Goal: Subscribe to service/newsletter

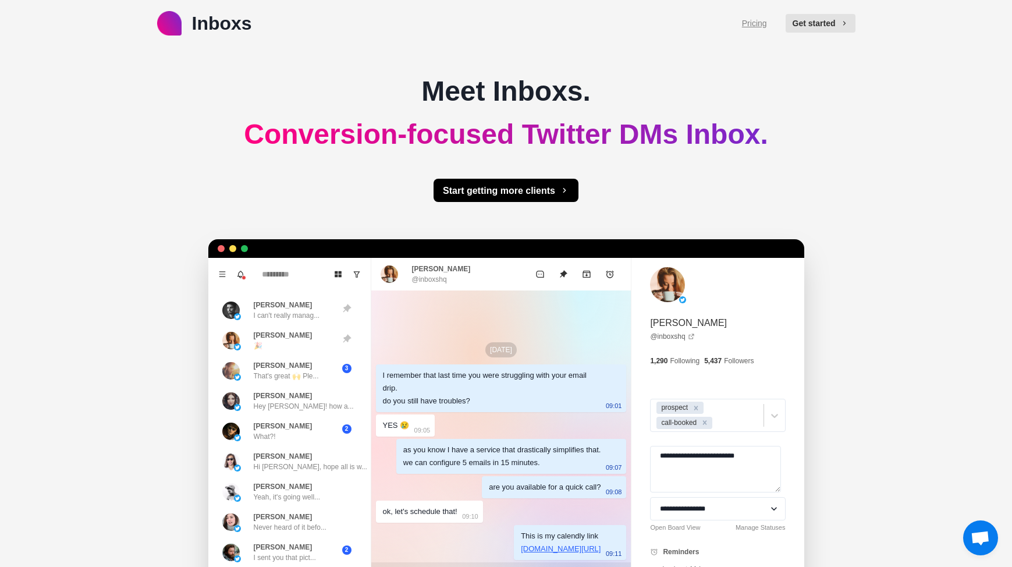
click at [757, 21] on link "Pricing" at bounding box center [754, 23] width 25 height 12
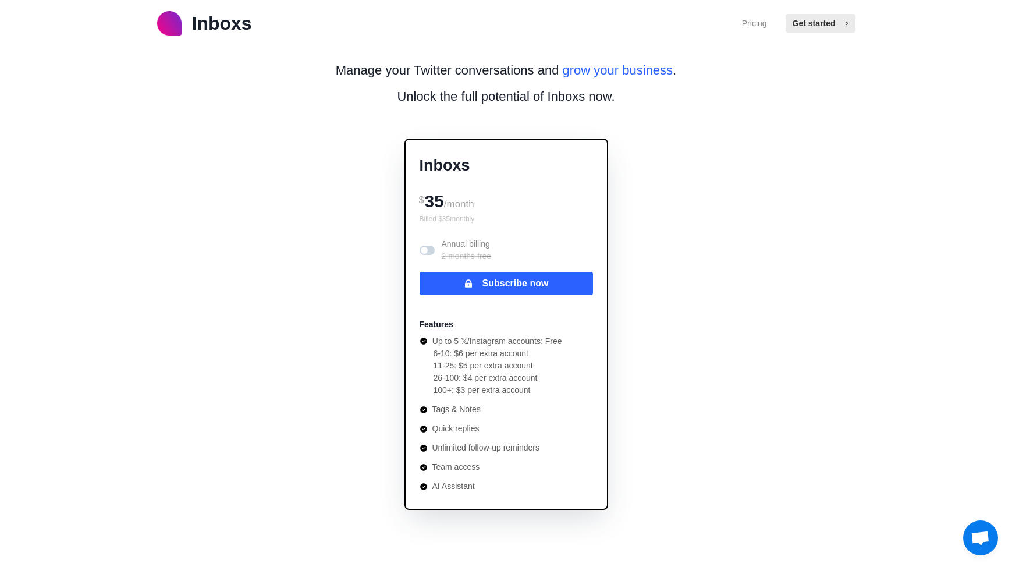
click at [806, 27] on button "Get started" at bounding box center [821, 23] width 70 height 19
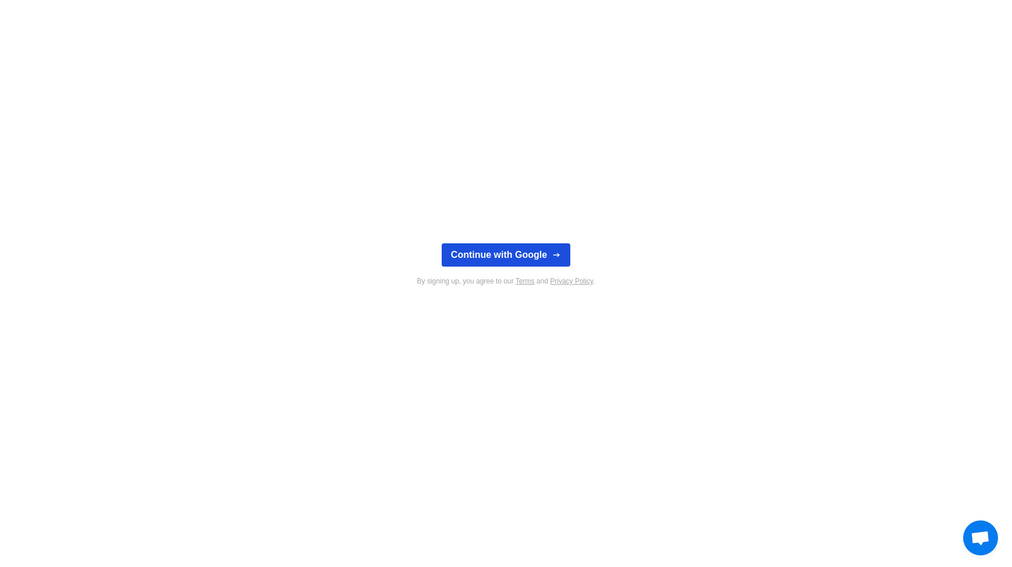
click at [543, 250] on button "Continue with Google" at bounding box center [506, 254] width 129 height 23
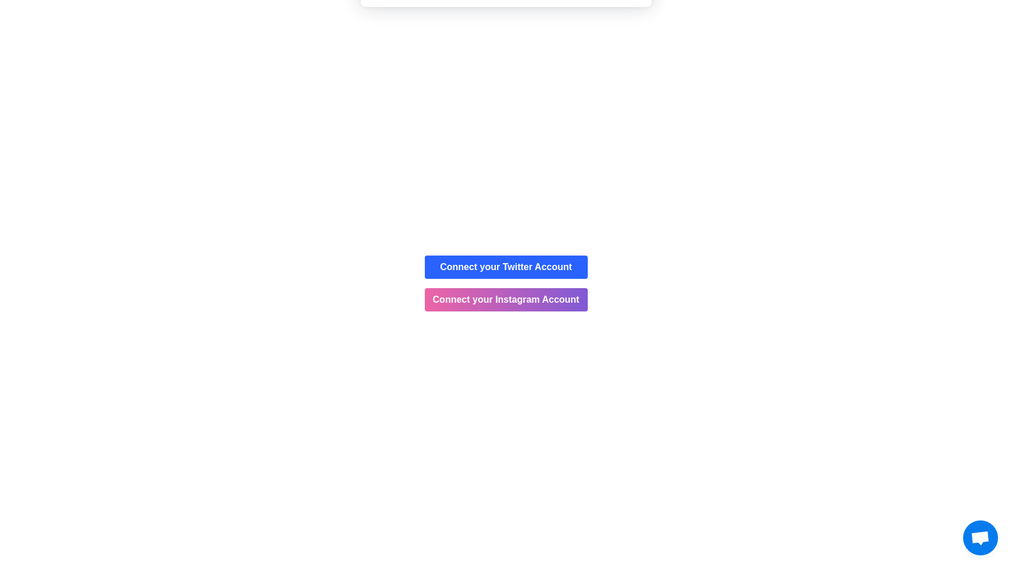
click at [549, 75] on button "Cancel" at bounding box center [546, 75] width 61 height 29
click at [463, 272] on button "Connect your Twitter Account" at bounding box center [506, 266] width 163 height 23
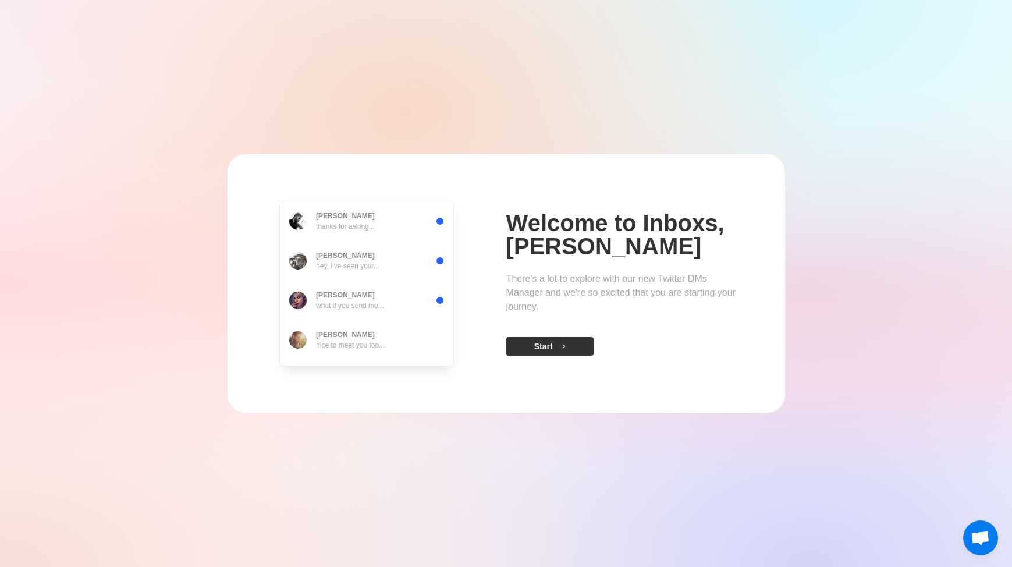
click at [550, 349] on button "Start" at bounding box center [549, 346] width 87 height 19
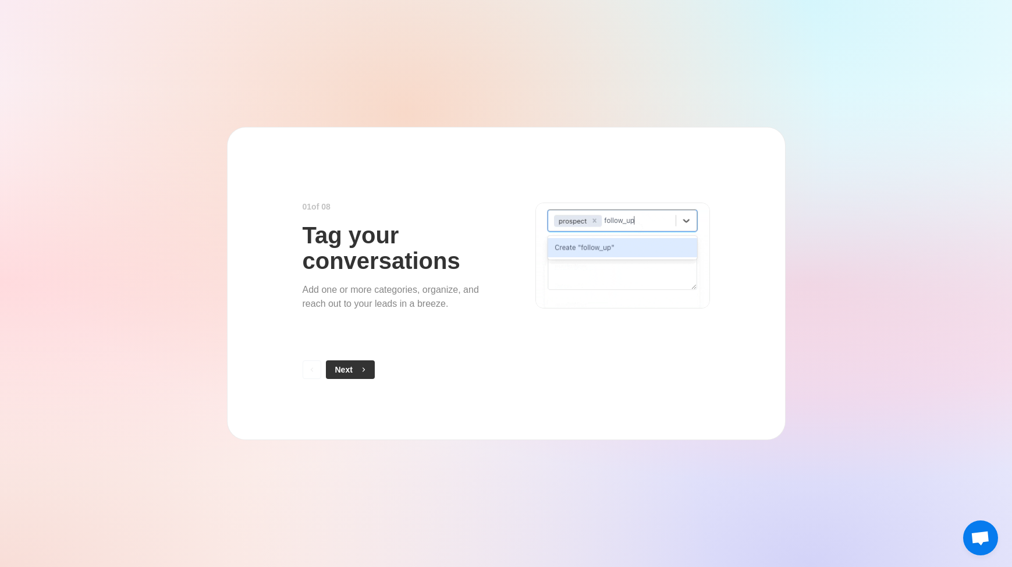
click at [347, 368] on button "Next" at bounding box center [350, 369] width 49 height 19
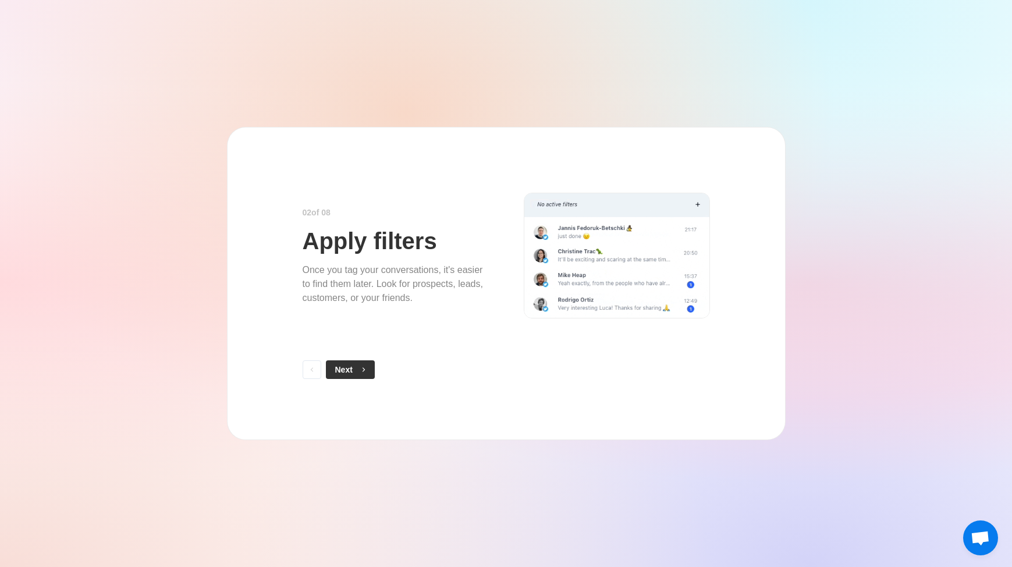
click at [348, 370] on button "Next" at bounding box center [350, 369] width 49 height 19
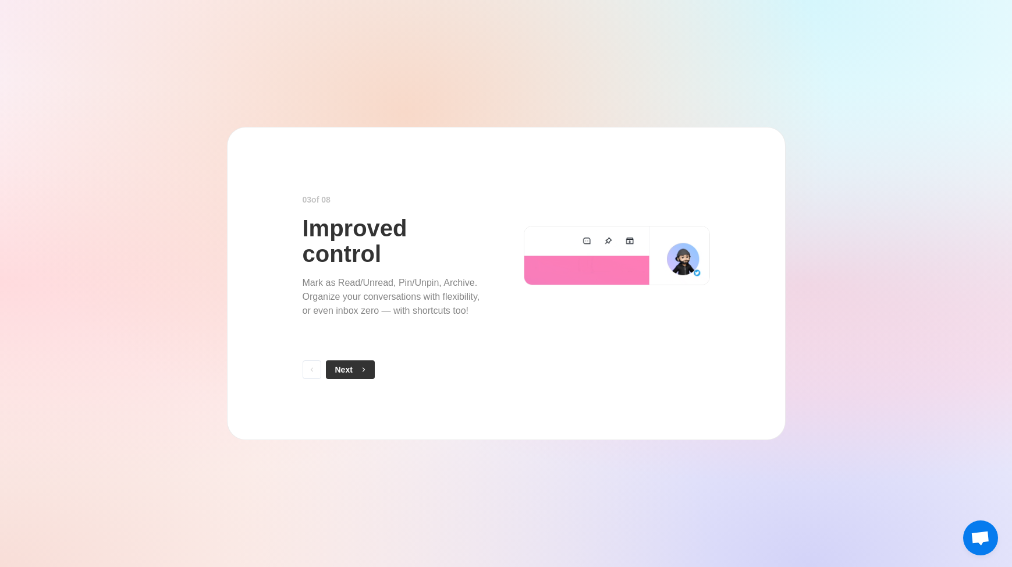
click at [349, 370] on button "Next" at bounding box center [350, 369] width 49 height 19
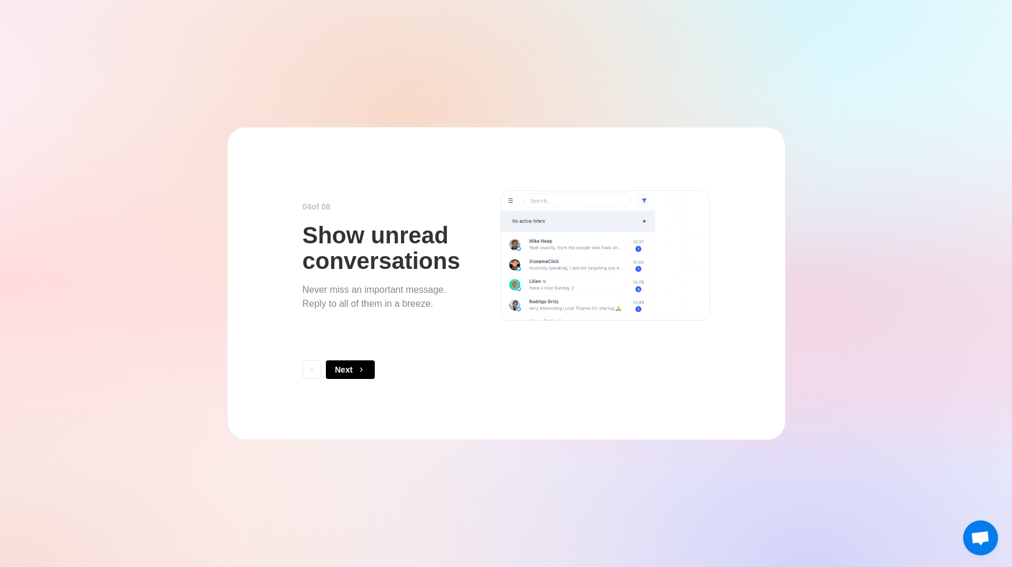
click at [349, 370] on button "Next" at bounding box center [350, 369] width 49 height 19
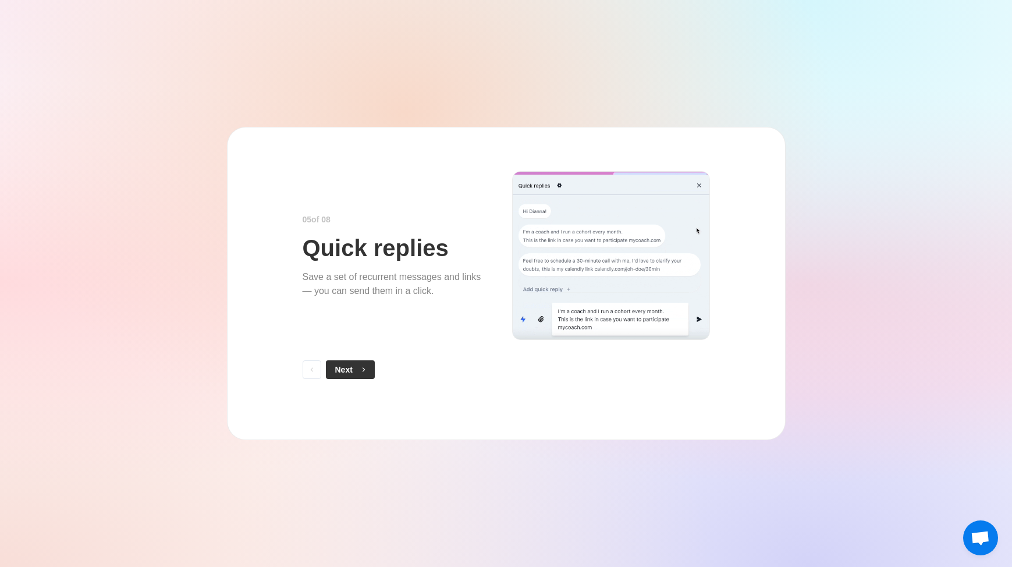
click at [345, 371] on button "Next" at bounding box center [350, 369] width 49 height 19
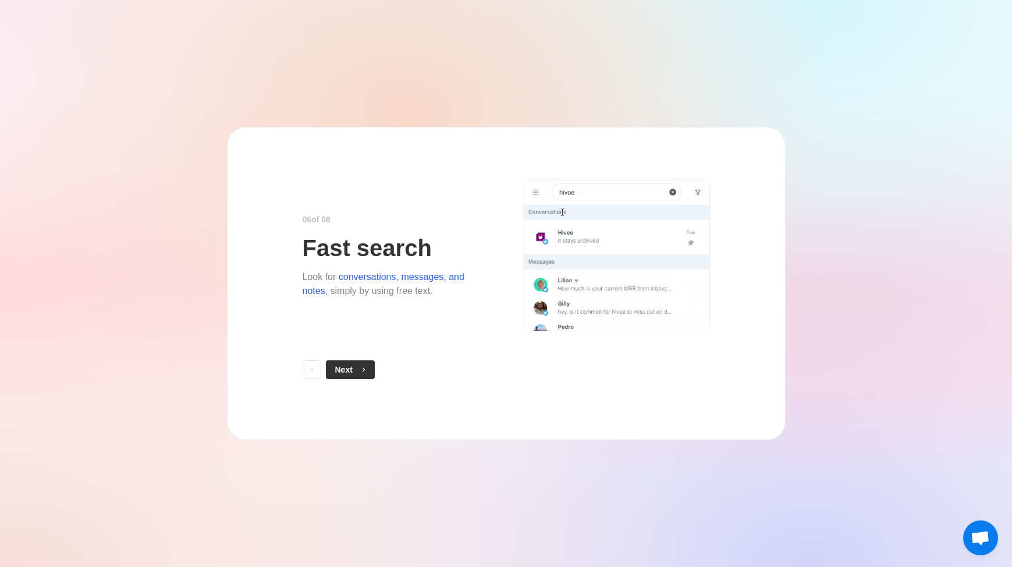
click at [345, 371] on button "Next" at bounding box center [350, 369] width 49 height 19
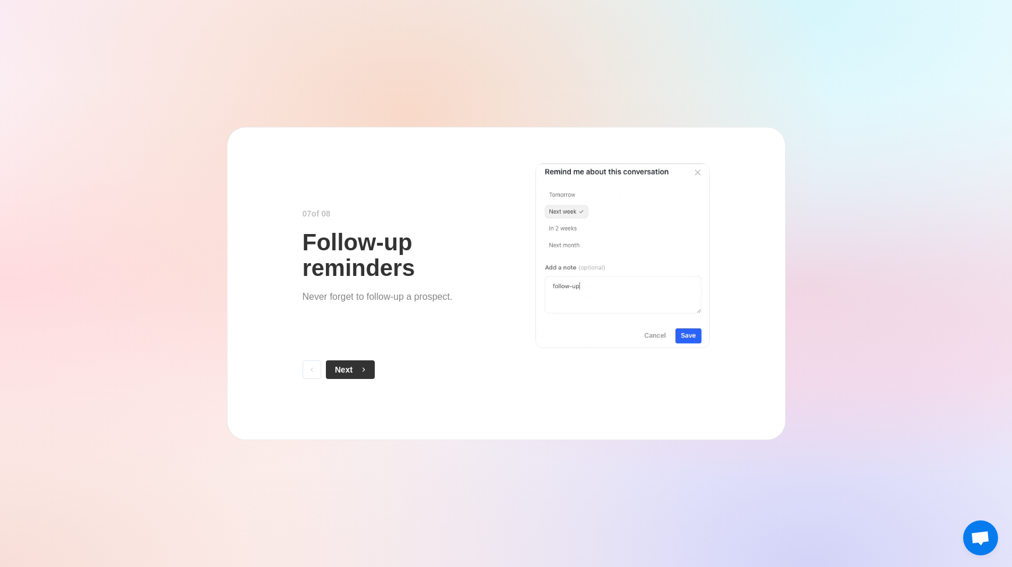
click at [345, 371] on button "Next" at bounding box center [350, 369] width 49 height 19
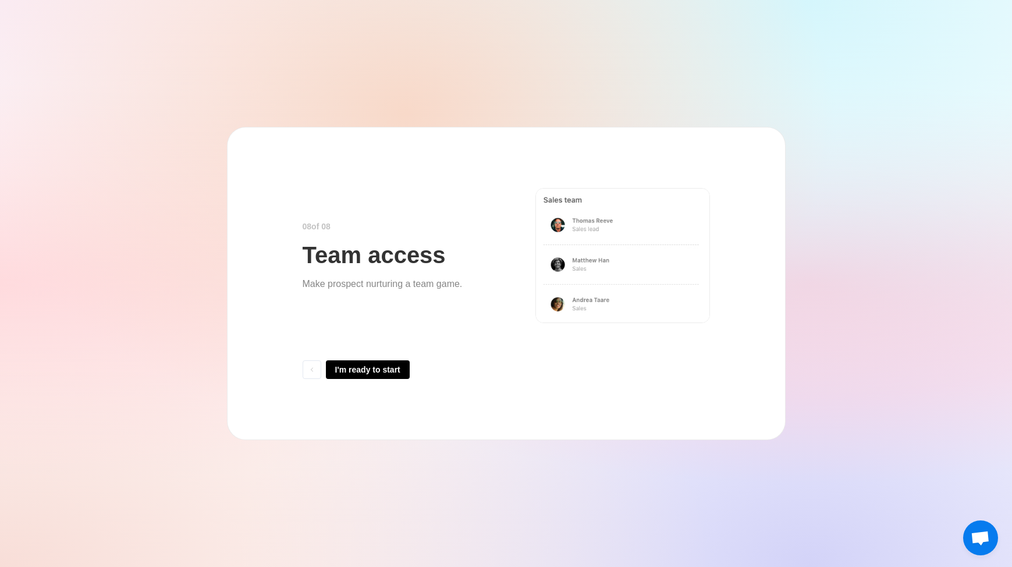
click at [345, 371] on button "I'm ready to start" at bounding box center [368, 369] width 84 height 19
